Goal: Transaction & Acquisition: Subscribe to service/newsletter

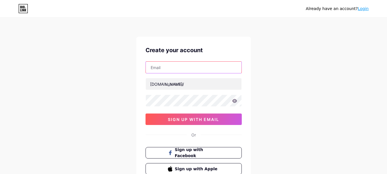
click at [194, 65] on input "text" at bounding box center [194, 67] width 96 height 11
type input "[EMAIL_ADDRESS][DOMAIN_NAME]"
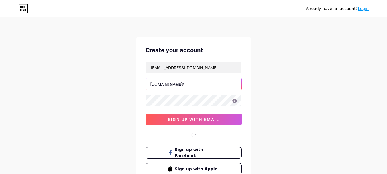
click at [196, 87] on input "text" at bounding box center [194, 83] width 96 height 11
type input "vibraciones_rock"
click at [235, 101] on icon at bounding box center [234, 101] width 5 height 4
click at [281, 129] on div "Already have an account? Login Create your account [EMAIL_ADDRESS][DOMAIN_NAME]…" at bounding box center [193, 109] width 387 height 219
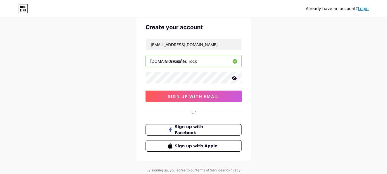
scroll to position [34, 0]
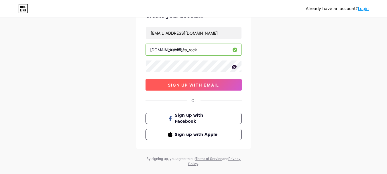
click at [192, 88] on button "sign up with email" at bounding box center [194, 84] width 96 height 11
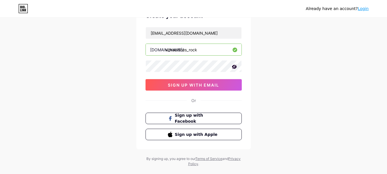
click at [263, 77] on div "Already have an account? Login Create your account [EMAIL_ADDRESS][DOMAIN_NAME]…" at bounding box center [193, 75] width 387 height 219
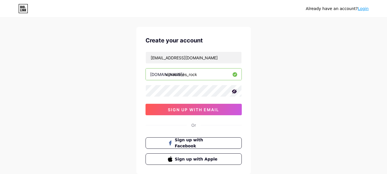
scroll to position [0, 0]
